Goal: Check status: Check status

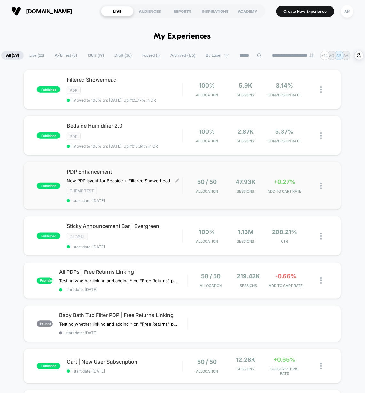
click at [166, 194] on div "Theme Test" at bounding box center [124, 190] width 115 height 7
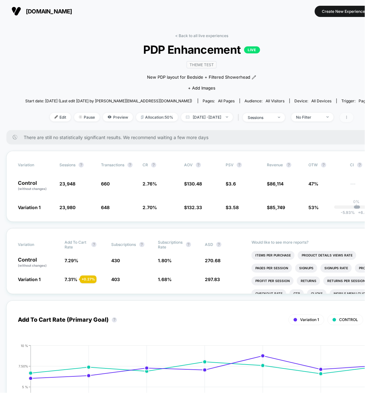
click at [354, 117] on span at bounding box center [346, 117] width 13 height 9
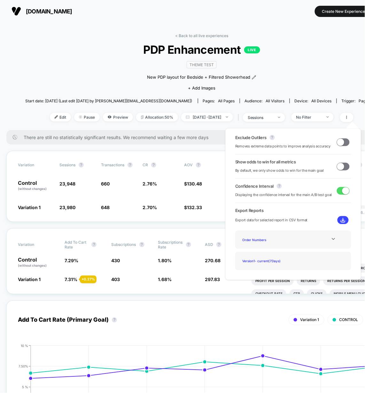
click at [311, 106] on div "Start date: 8/21/2025 (Last edit 8/22/2025 by anastasiap@getcanopy.co) Pages: a…" at bounding box center [201, 100] width 353 height 11
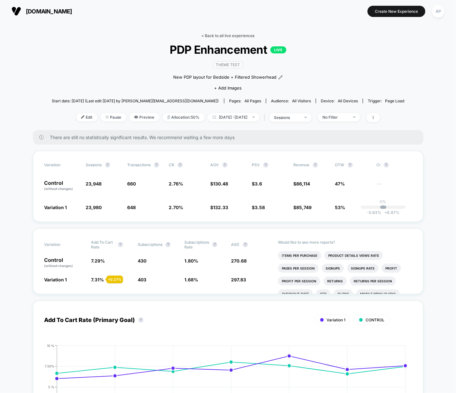
click at [214, 35] on link "< Back to all live experiences" at bounding box center [228, 35] width 53 height 5
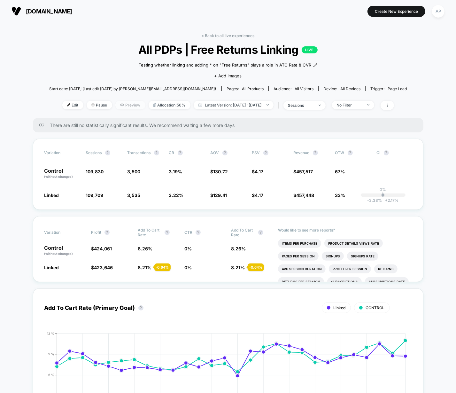
click at [120, 106] on span "Preview" at bounding box center [130, 105] width 30 height 9
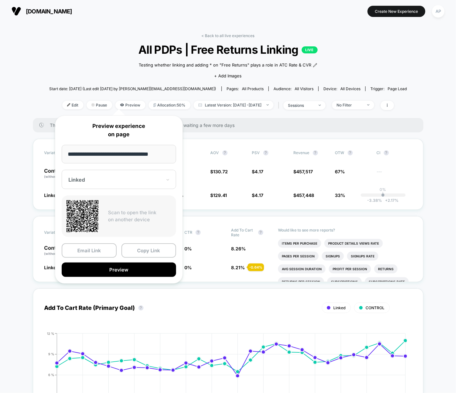
click at [82, 182] on div "Linked" at bounding box center [115, 180] width 95 height 8
click at [121, 271] on button "Preview" at bounding box center [119, 270] width 114 height 14
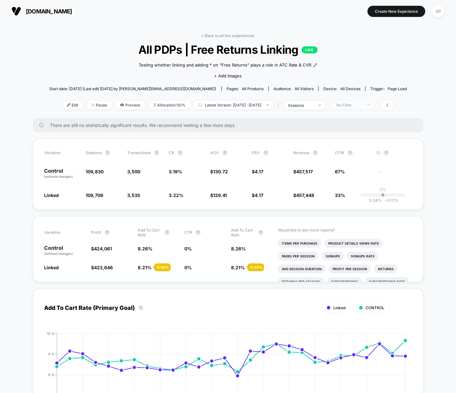
click at [355, 104] on div "No Filter" at bounding box center [350, 105] width 26 height 5
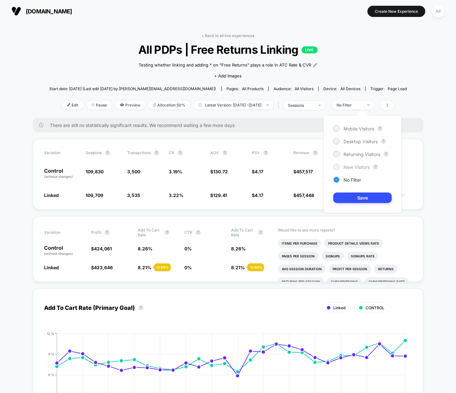
click at [358, 168] on span "New Visitors" at bounding box center [357, 166] width 26 height 5
click at [374, 197] on button "Save" at bounding box center [363, 198] width 59 height 11
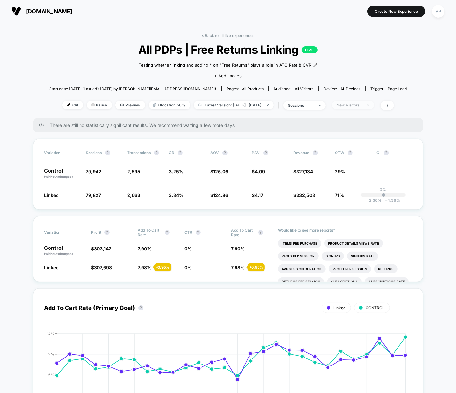
click at [357, 104] on div "New Visitors" at bounding box center [350, 105] width 26 height 5
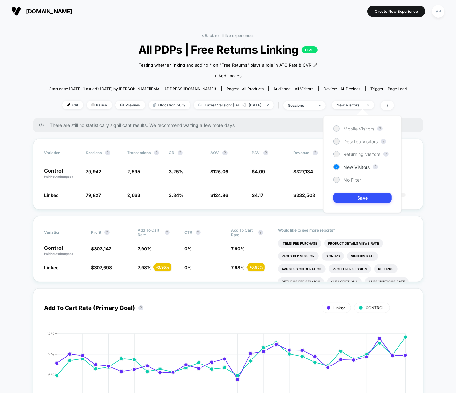
click at [356, 127] on span "Mobile Visitors" at bounding box center [359, 128] width 31 height 5
click at [371, 203] on div "Mobile Visitors ? Desktop Visitors ? Returning Visitors ? New Visitors ? No Fil…" at bounding box center [363, 164] width 78 height 98
click at [371, 199] on button "Save" at bounding box center [363, 198] width 59 height 11
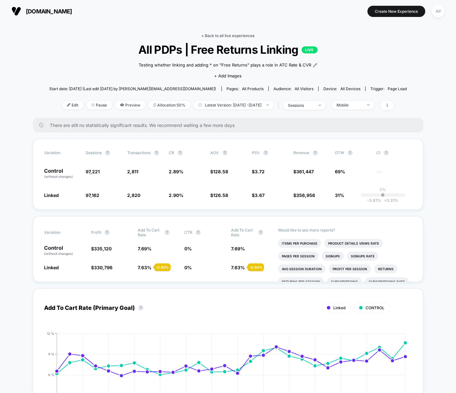
click at [223, 36] on link "< Back to all live experiences" at bounding box center [228, 35] width 53 height 5
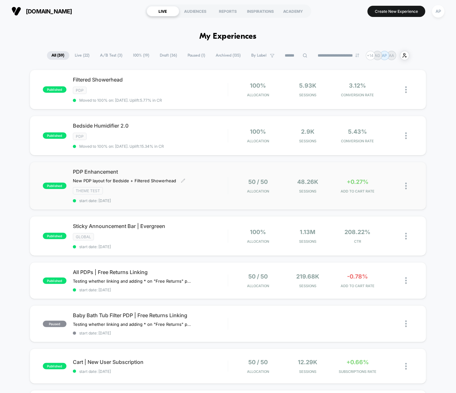
click at [184, 187] on div "Theme Test" at bounding box center [150, 190] width 155 height 7
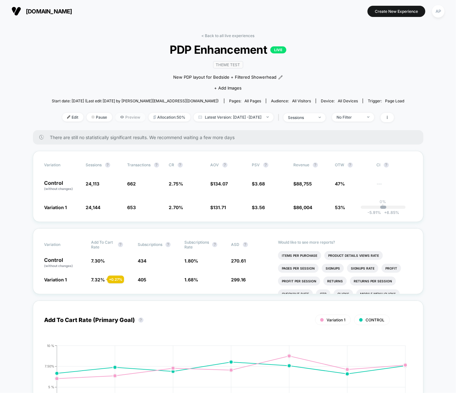
click at [115, 115] on span "Preview" at bounding box center [130, 117] width 30 height 9
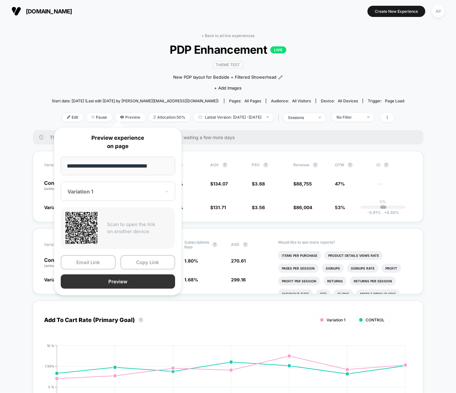
click at [125, 283] on button "Preview" at bounding box center [118, 281] width 114 height 14
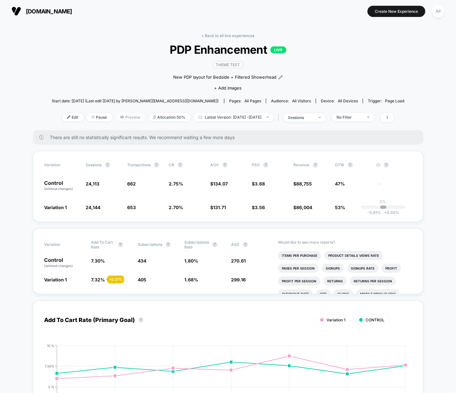
click at [120, 117] on span "Preview" at bounding box center [130, 117] width 30 height 9
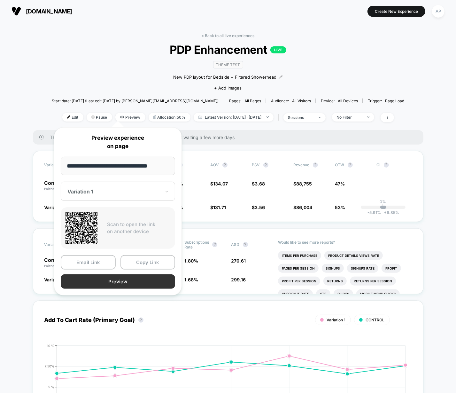
click at [101, 279] on button "Preview" at bounding box center [118, 281] width 114 height 14
